Goal: Task Accomplishment & Management: Manage account settings

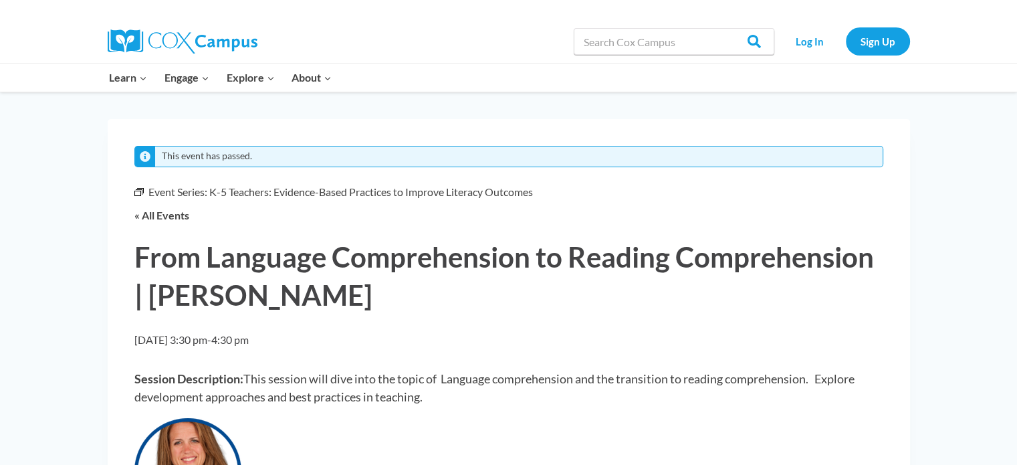
click at [749, 303] on h1 "From Language Comprehension to Reading Comprehension | [PERSON_NAME]" at bounding box center [508, 277] width 749 height 78
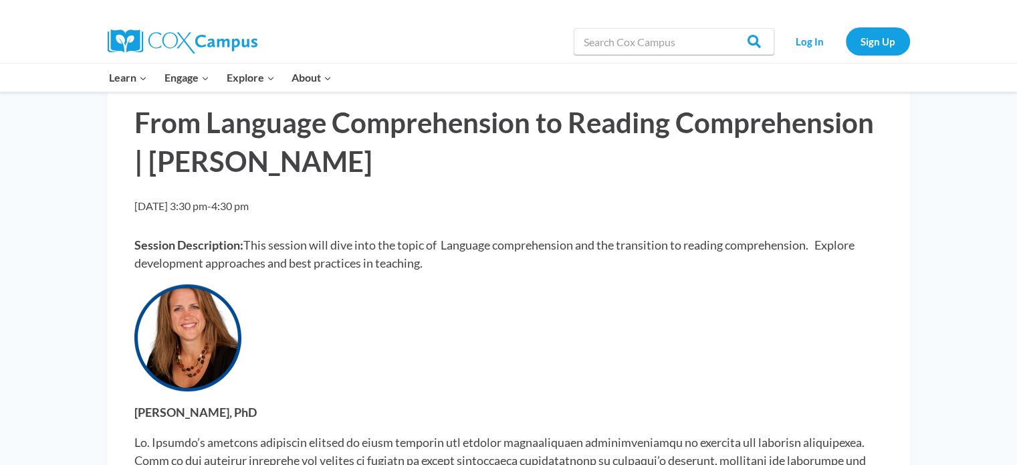
scroll to position [107, 0]
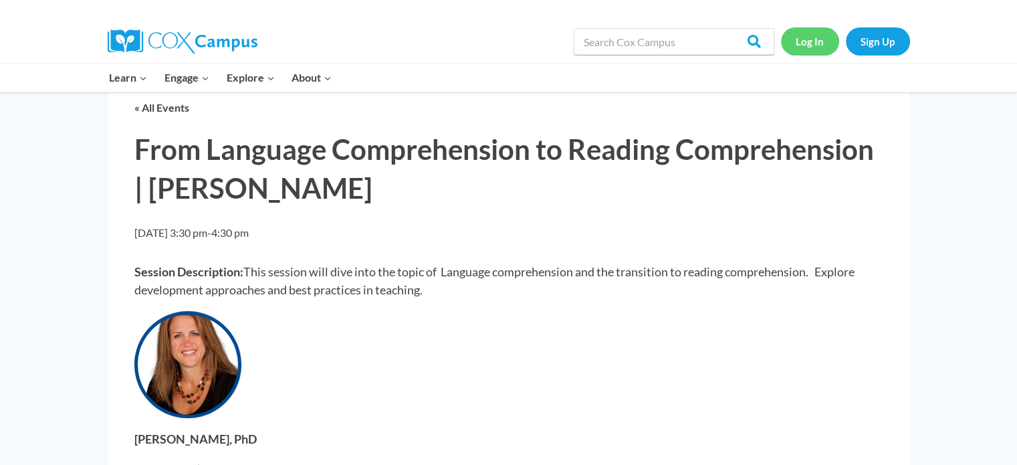
click at [805, 45] on link "Log In" at bounding box center [810, 40] width 58 height 27
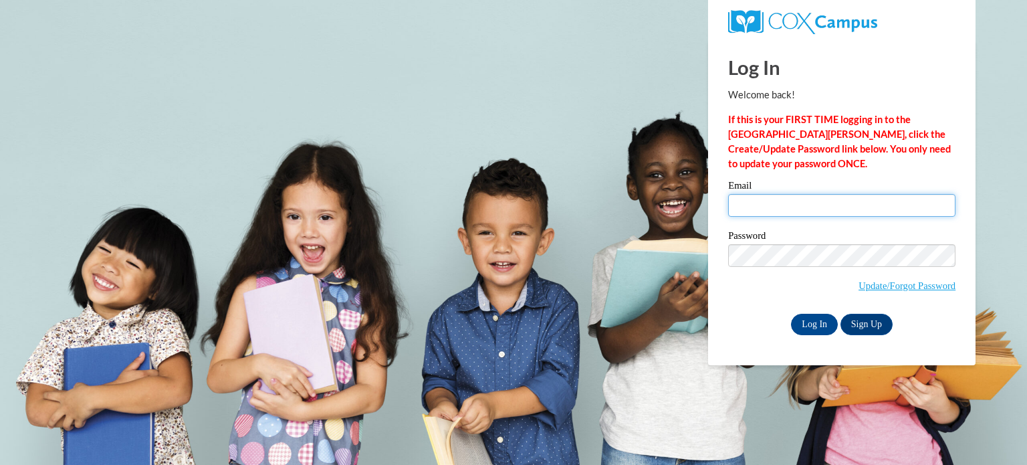
click at [772, 203] on input "Email" at bounding box center [841, 205] width 227 height 23
type input "mhernandez@mayville.k12.wi.us"
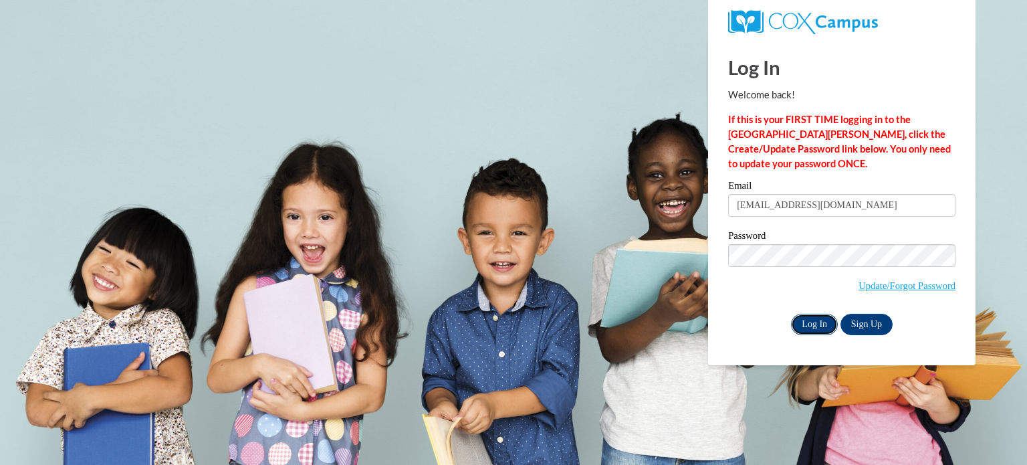
click at [817, 324] on input "Log In" at bounding box center [814, 324] width 47 height 21
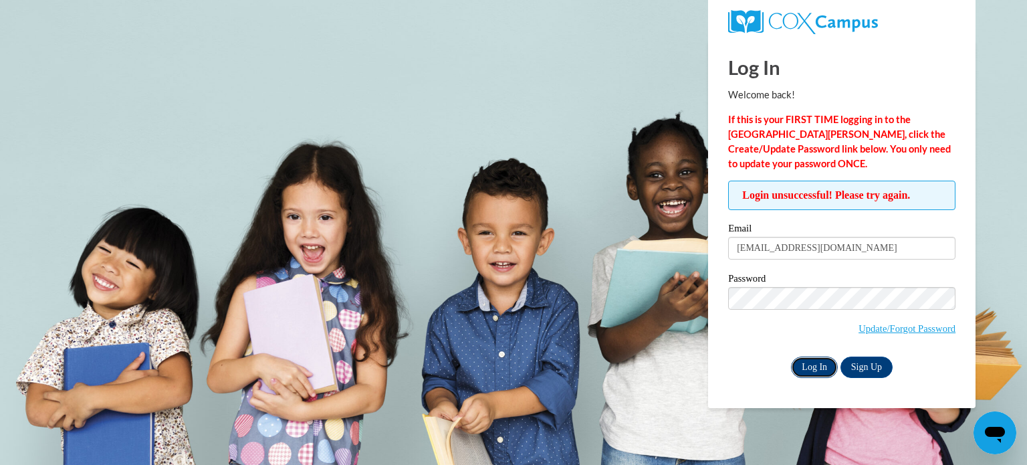
click at [811, 366] on input "Log In" at bounding box center [814, 366] width 47 height 21
click at [766, 350] on div "Password Update/Forgot Password" at bounding box center [841, 313] width 227 height 79
click at [805, 360] on input "Log In" at bounding box center [814, 366] width 47 height 21
click at [879, 248] on input "[EMAIL_ADDRESS][DOMAIN_NAME]" at bounding box center [841, 248] width 227 height 23
click at [716, 298] on div "Log In Welcome back! If this is your FIRST TIME logging in to the NEW Cox Campu…" at bounding box center [842, 224] width 288 height 368
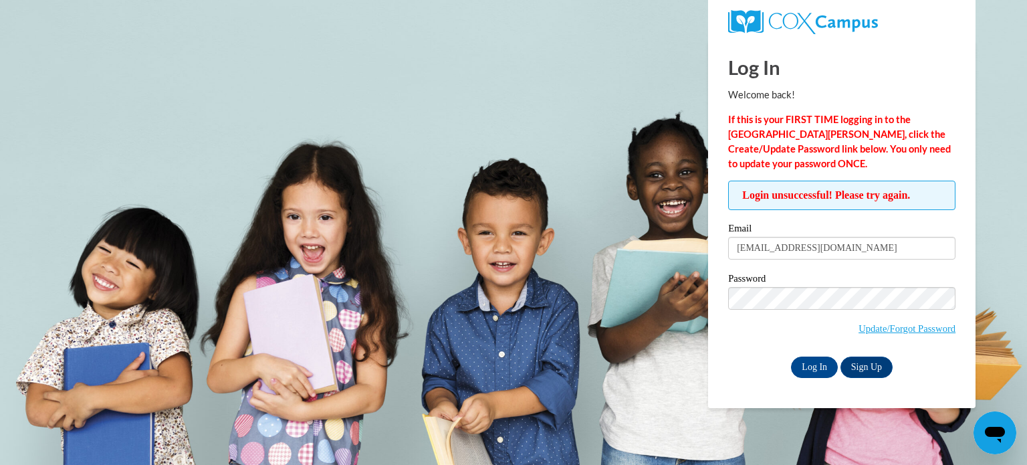
click at [716, 298] on div "Log In Welcome back! If this is your FIRST TIME logging in to the NEW Cox Campu…" at bounding box center [842, 224] width 288 height 368
click at [776, 332] on span "Update/Forgot Password" at bounding box center [841, 315] width 227 height 56
click at [823, 365] on input "Log In" at bounding box center [814, 366] width 47 height 21
click at [774, 261] on div "Email mhernandez@mayville.k12.wi.us Password Update/Forgot Password Log In Sign…" at bounding box center [841, 300] width 227 height 154
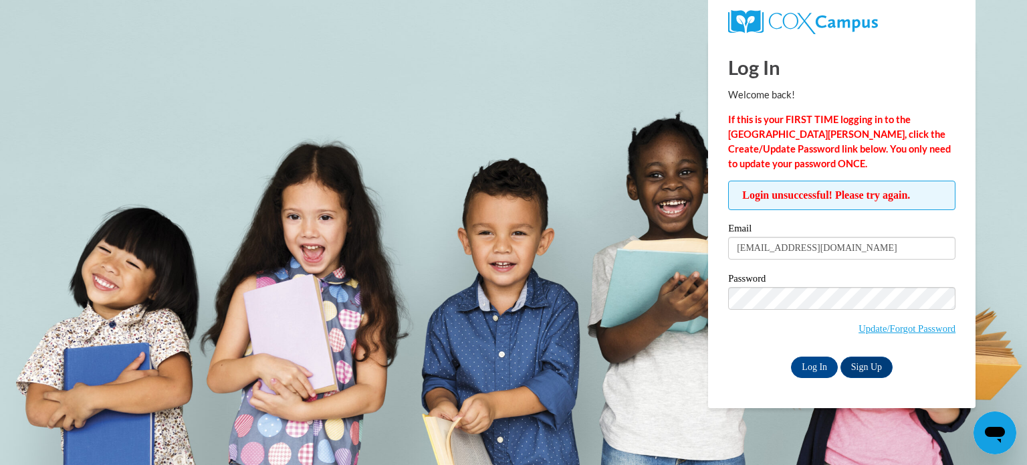
click at [764, 350] on div "Password Update/Forgot Password" at bounding box center [841, 313] width 227 height 79
click at [813, 366] on input "Log In" at bounding box center [814, 366] width 47 height 21
click at [887, 324] on link "Update/Forgot Password" at bounding box center [907, 328] width 97 height 11
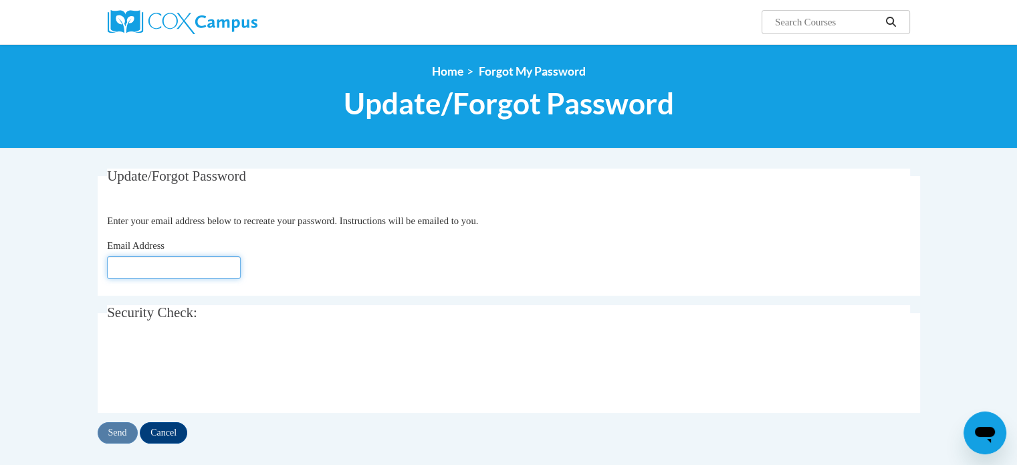
click at [185, 265] on input "Email Address" at bounding box center [174, 267] width 134 height 23
type input "[EMAIL_ADDRESS][DOMAIN_NAME]"
